Goal: Task Accomplishment & Management: Use online tool/utility

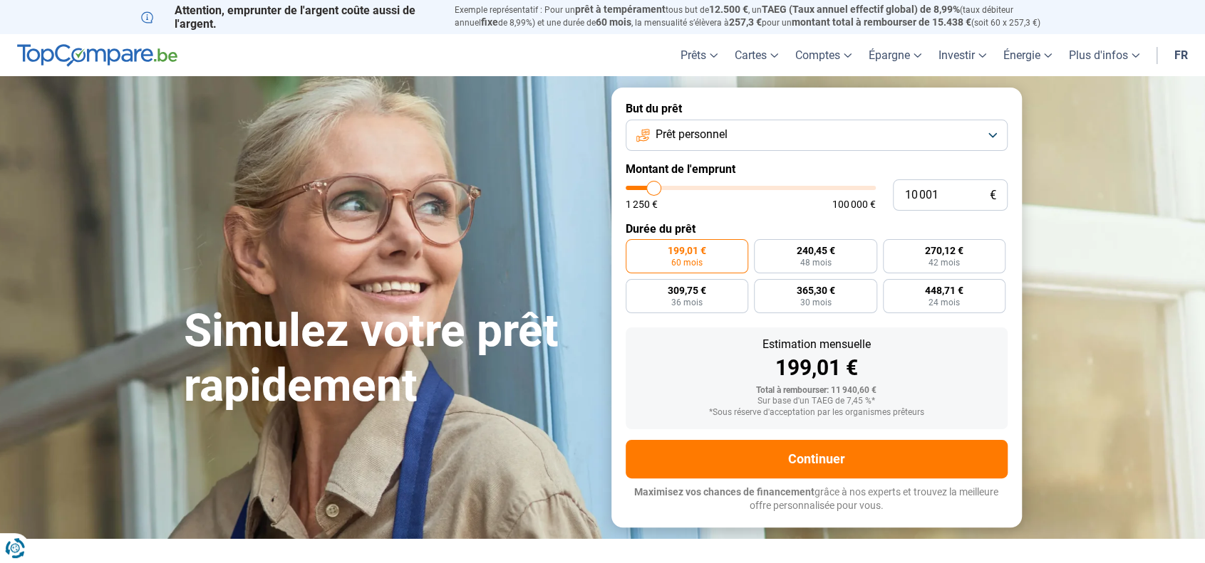
click at [719, 140] on span "Prêt personnel" at bounding box center [691, 135] width 72 height 16
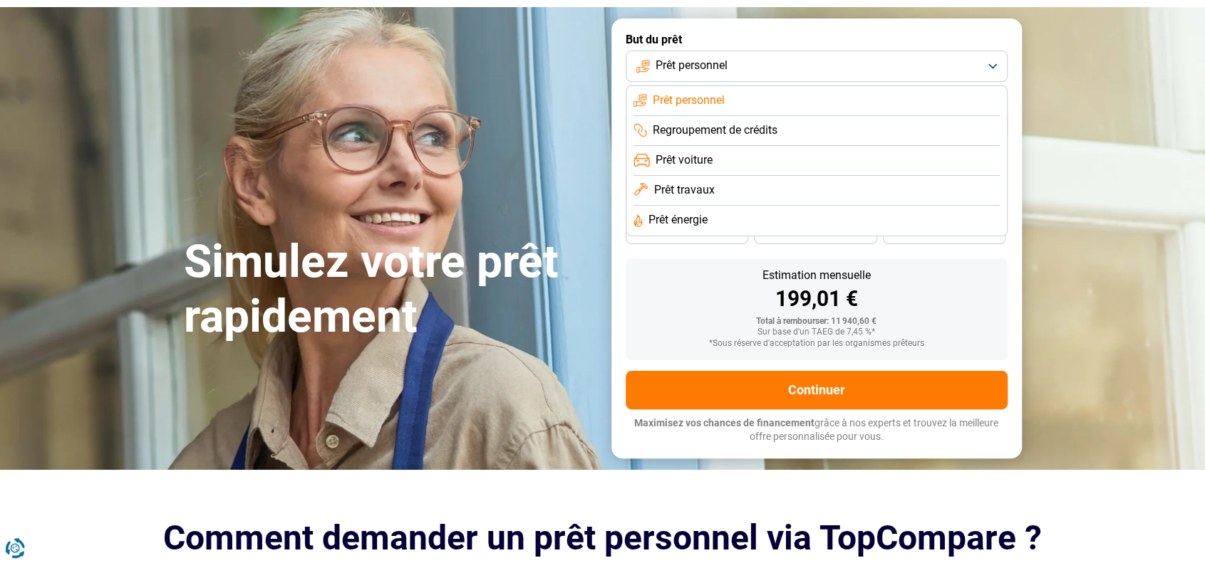
scroll to position [71, 0]
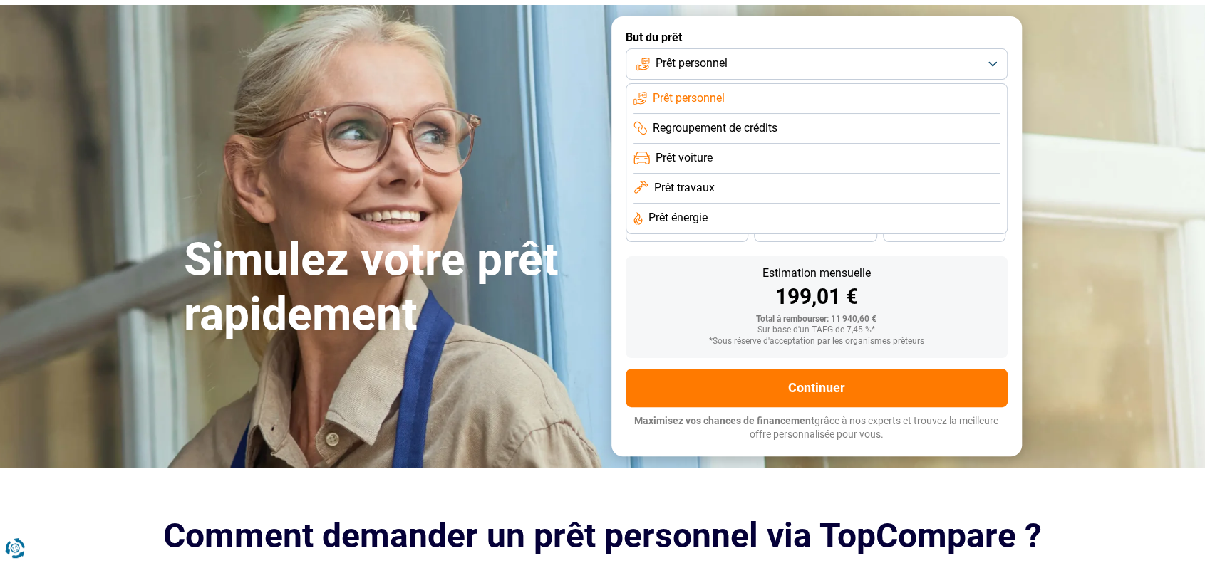
click at [738, 130] on span "Regroupement de crédits" at bounding box center [715, 128] width 125 height 16
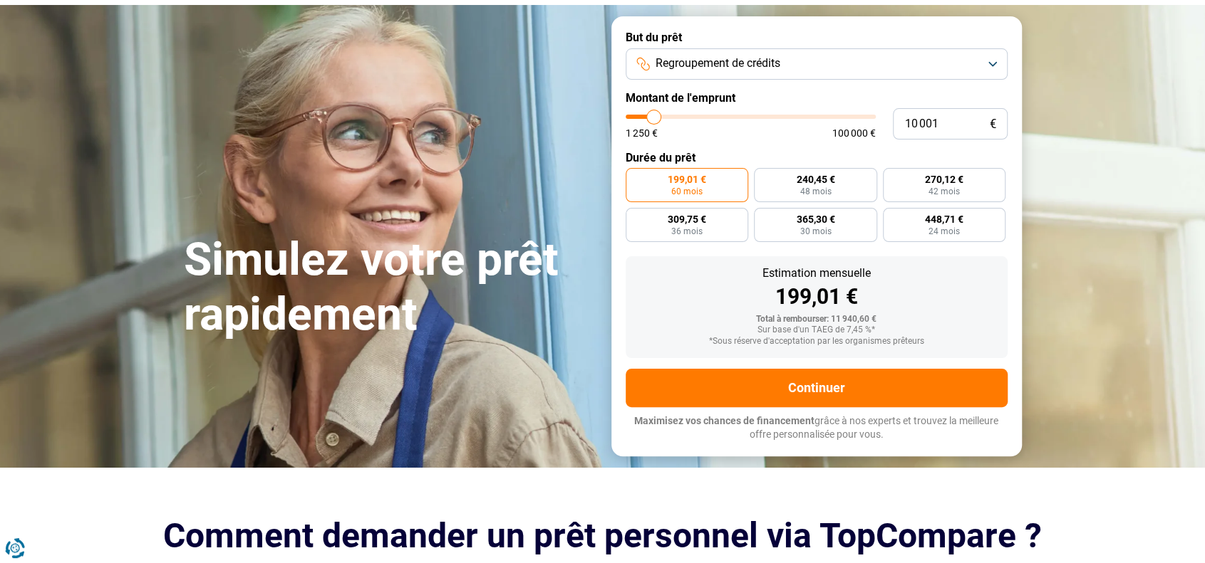
scroll to position [0, 0]
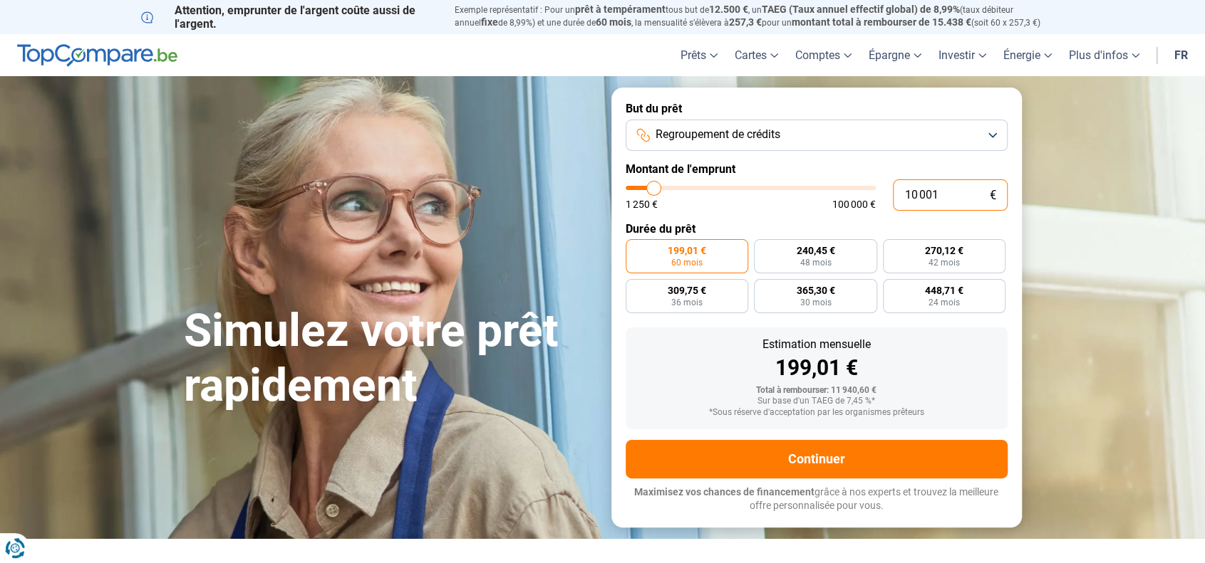
drag, startPoint x: 943, startPoint y: 200, endPoint x: 887, endPoint y: 204, distance: 56.4
click at [890, 205] on div "10 001 € 1 250 € 100 000 €" at bounding box center [816, 195] width 382 height 31
type input "2"
type input "1250"
type input "20"
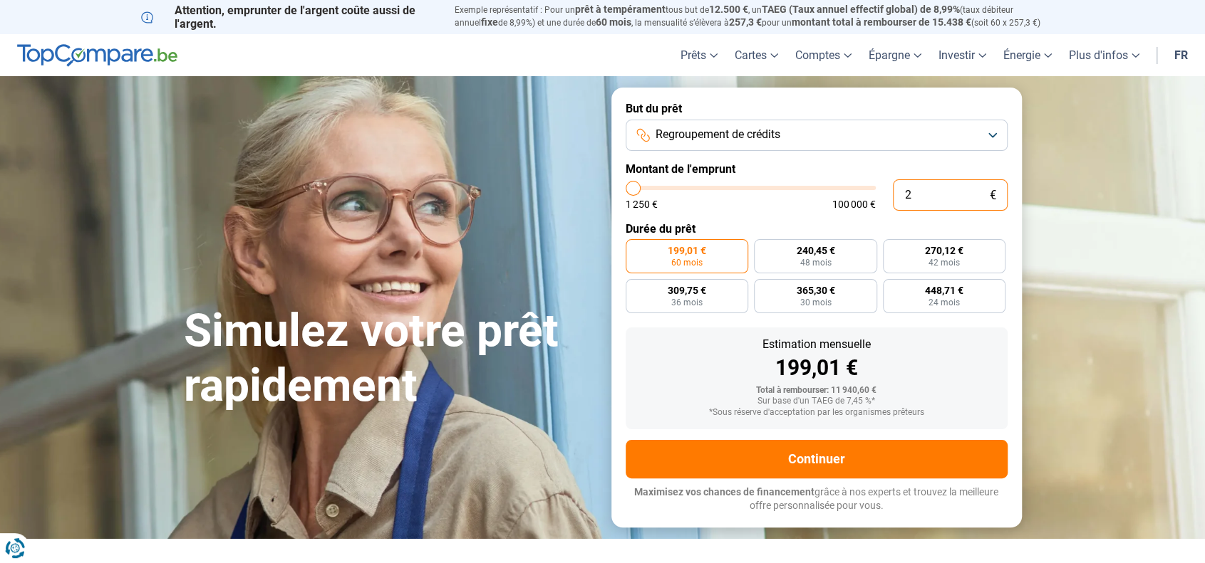
type input "1250"
type input "202"
type input "1250"
type input "2 025"
type input "2000"
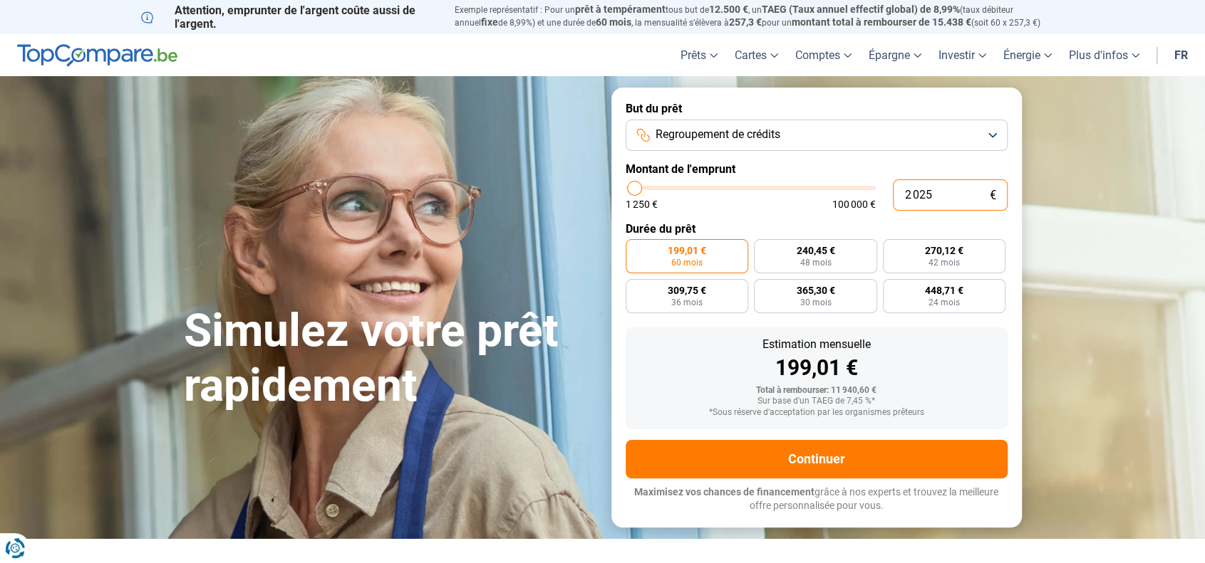
type input "20 250"
type input "20250"
type input "202 500"
type input "100000"
type input "100 000"
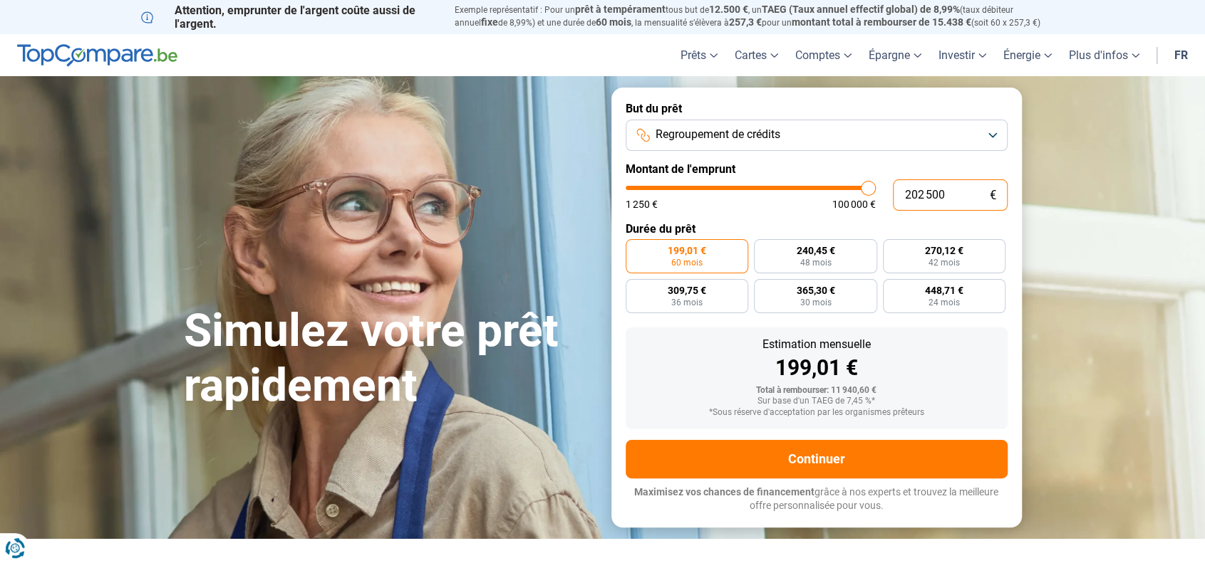
type input "100000"
radio input "false"
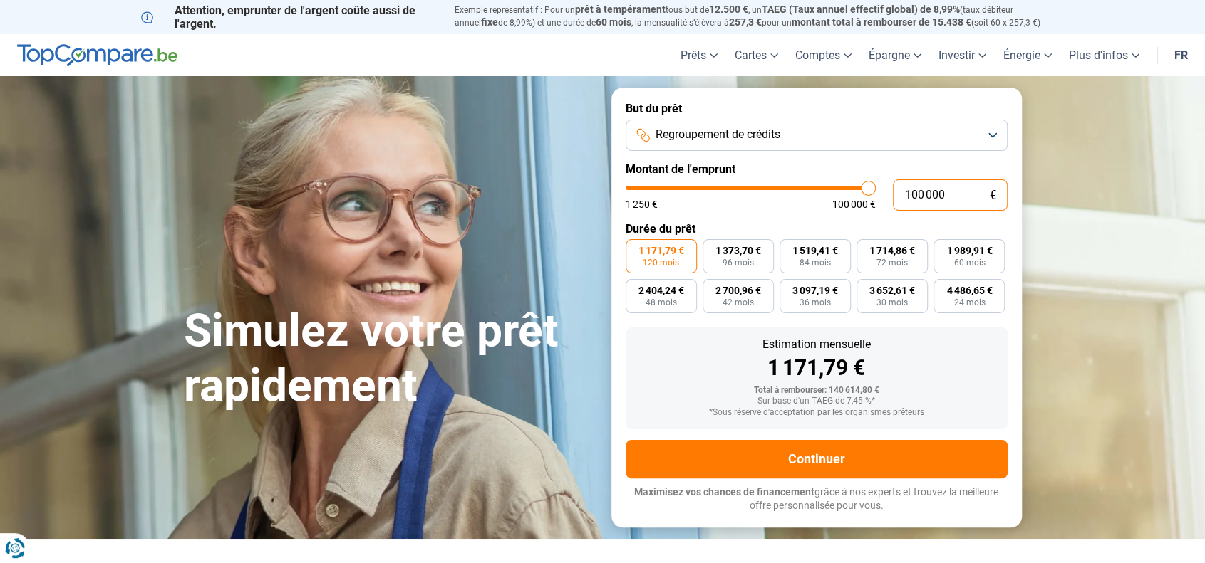
type input "100 000"
